Goal: Transaction & Acquisition: Subscribe to service/newsletter

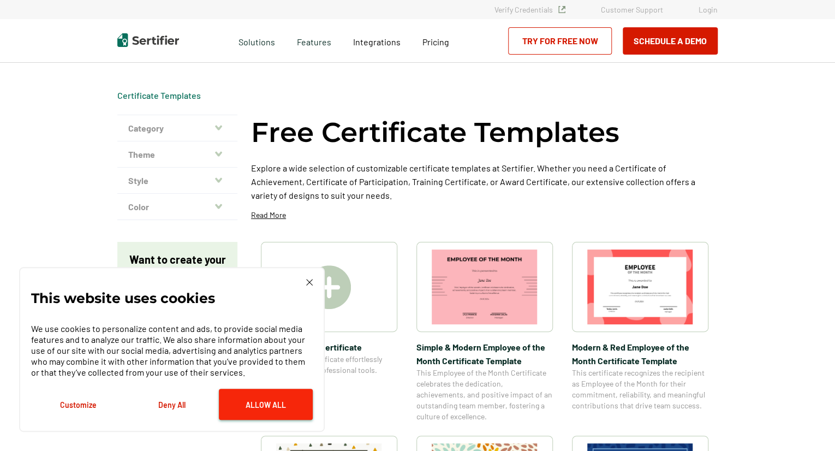
click at [260, 406] on button "Allow All" at bounding box center [266, 404] width 94 height 31
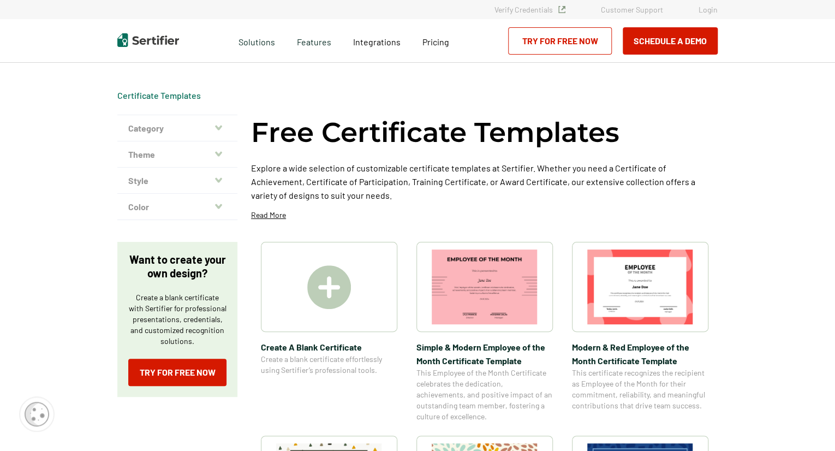
click at [330, 282] on img at bounding box center [329, 287] width 44 height 44
